Goal: Information Seeking & Learning: Learn about a topic

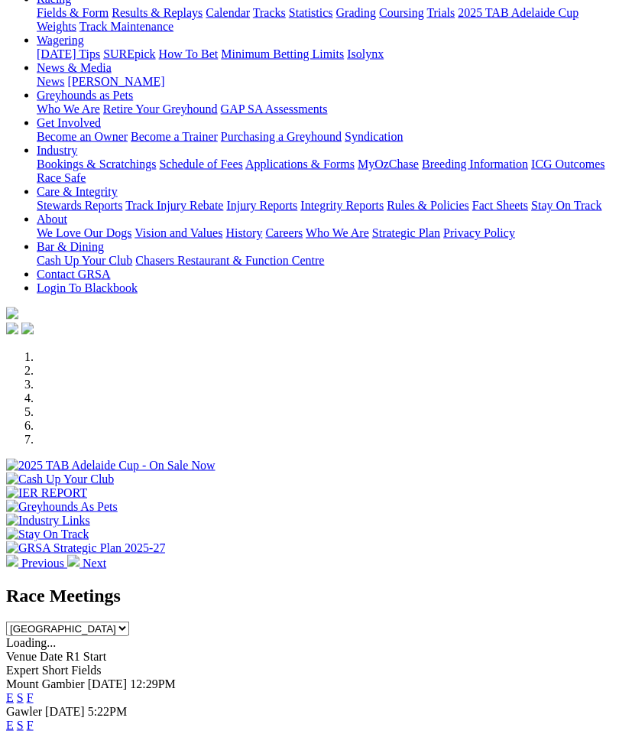
scroll to position [161, 0]
click at [34, 718] on link "F" at bounding box center [30, 724] width 7 height 13
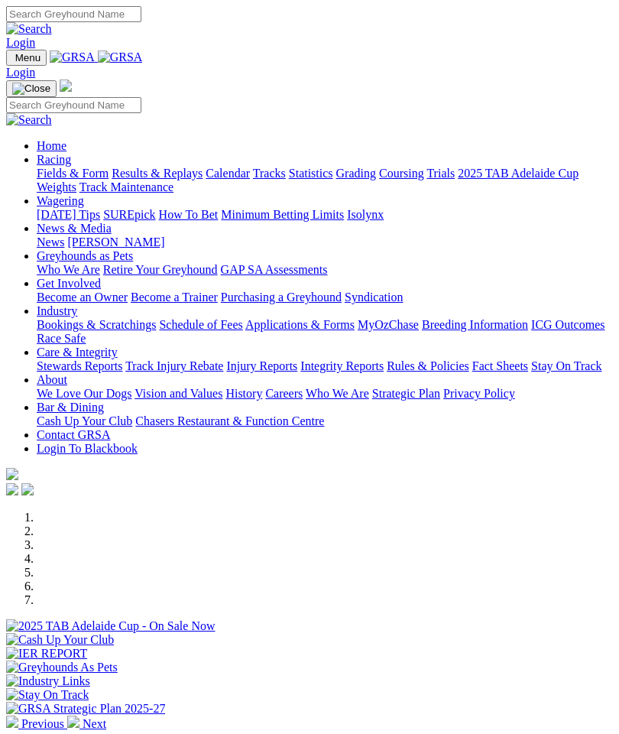
click at [12, 61] on img "Toggle navigation" at bounding box center [12, 61] width 0 height 0
click at [71, 166] on link "Racing" at bounding box center [54, 159] width 34 height 13
click at [206, 180] on link "Calendar" at bounding box center [228, 173] width 44 height 13
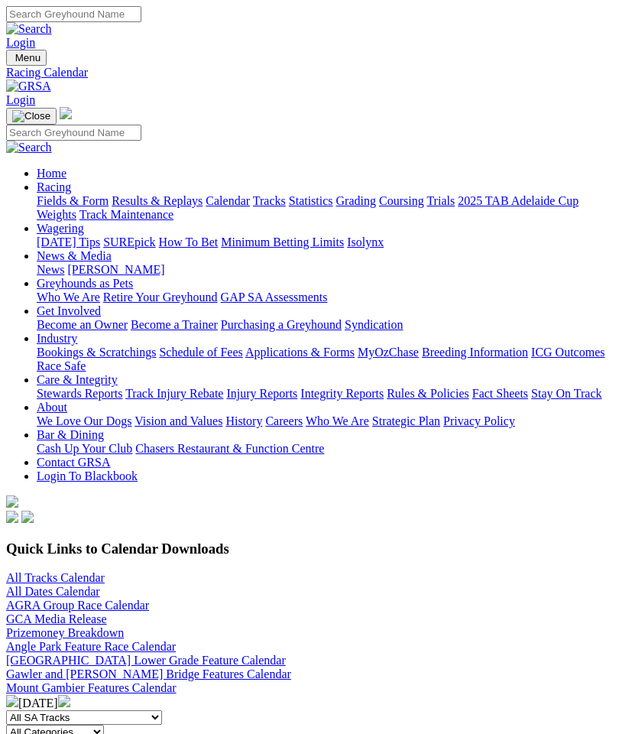
click at [61, 571] on link "All Tracks Calendar" at bounding box center [55, 577] width 99 height 13
